Goal: Find specific page/section: Find specific page/section

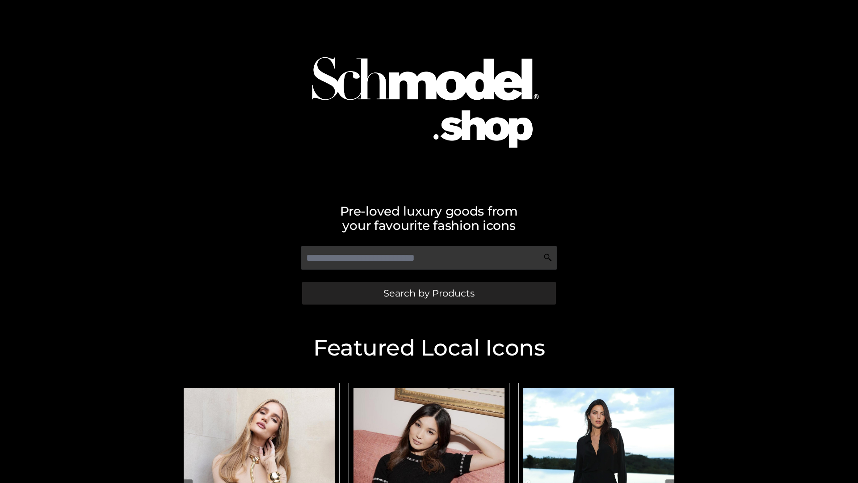
click at [429, 293] on span "Search by Products" at bounding box center [429, 292] width 91 height 9
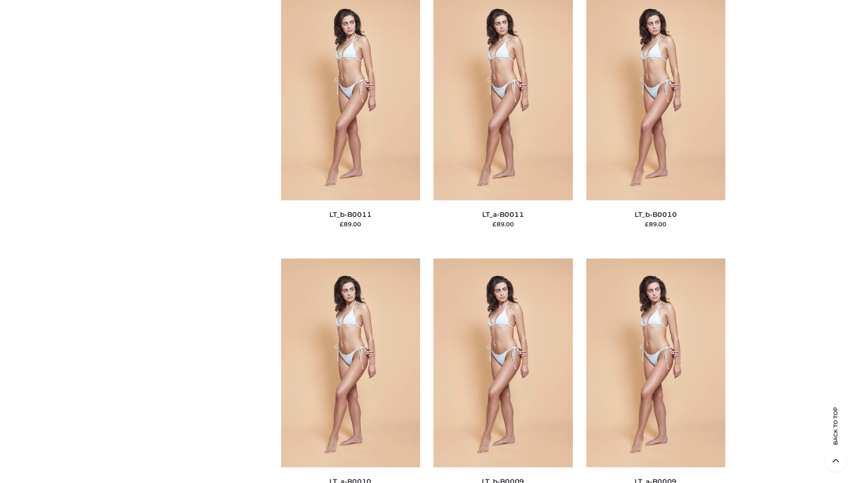
scroll to position [4014, 0]
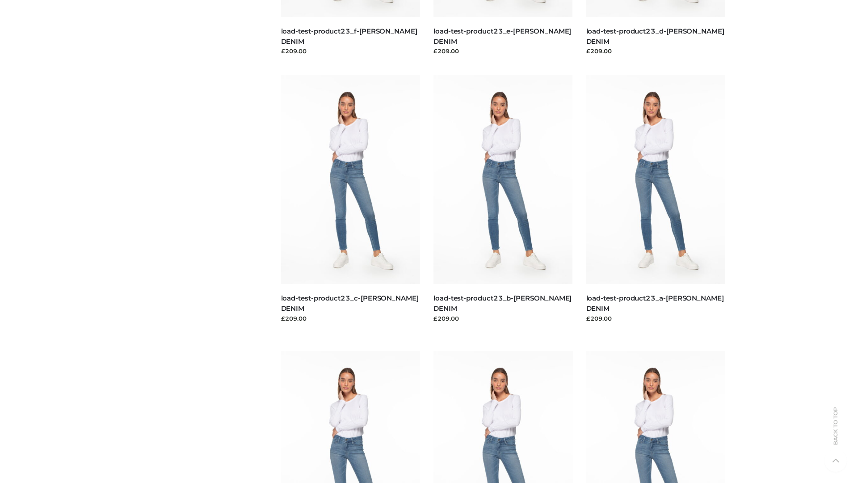
scroll to position [784, 0]
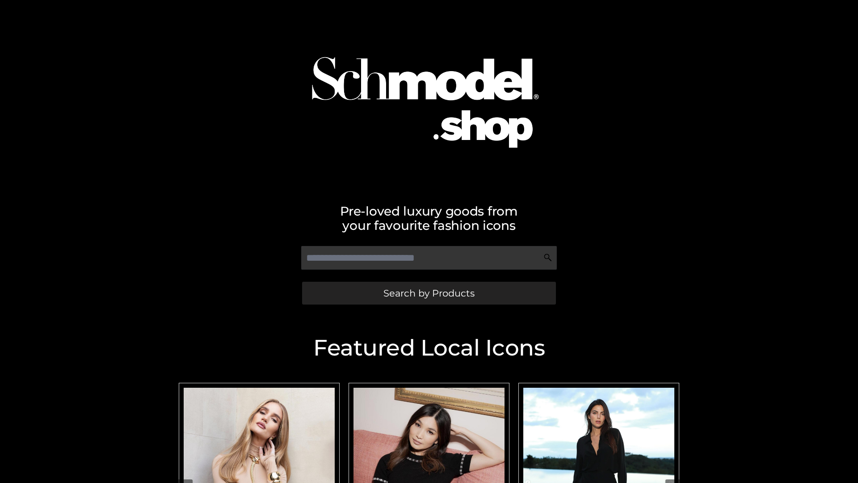
click at [429, 293] on span "Search by Products" at bounding box center [429, 292] width 91 height 9
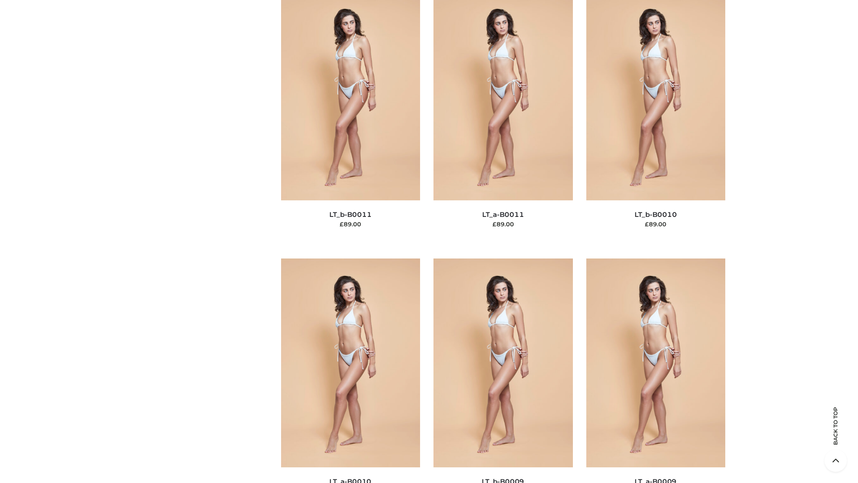
scroll to position [4014, 0]
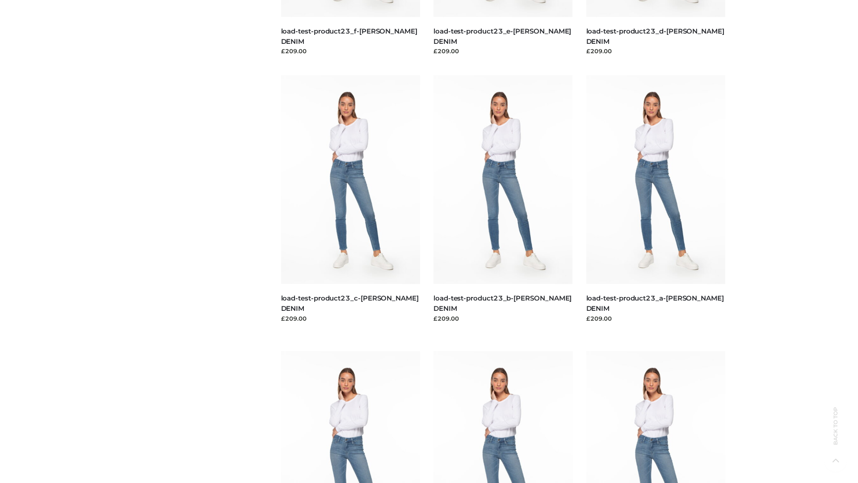
scroll to position [784, 0]
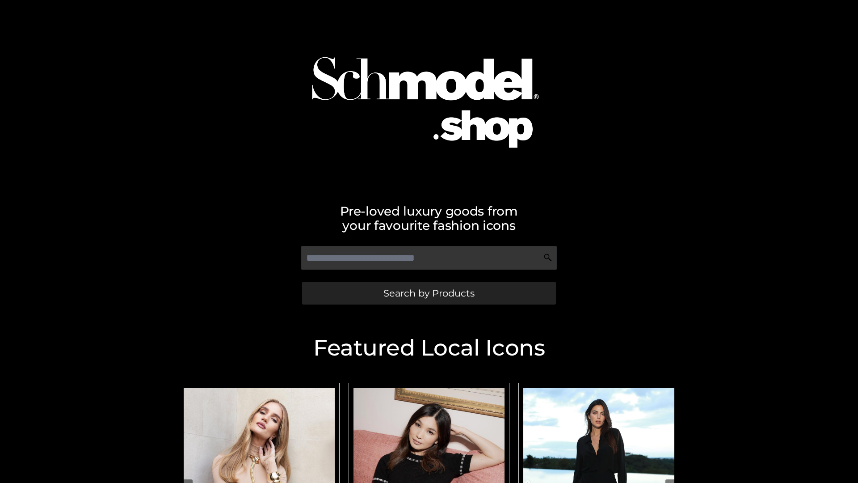
click at [429, 293] on span "Search by Products" at bounding box center [429, 292] width 91 height 9
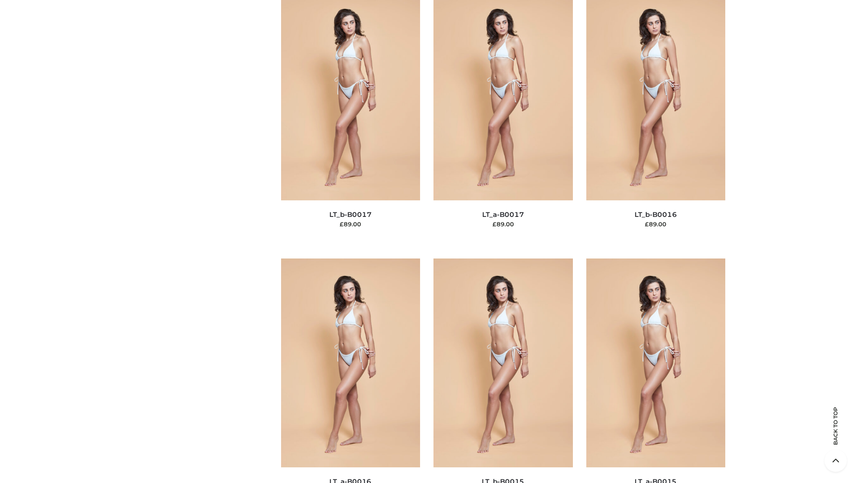
scroll to position [2938, 0]
